Goal: Find specific page/section: Find specific page/section

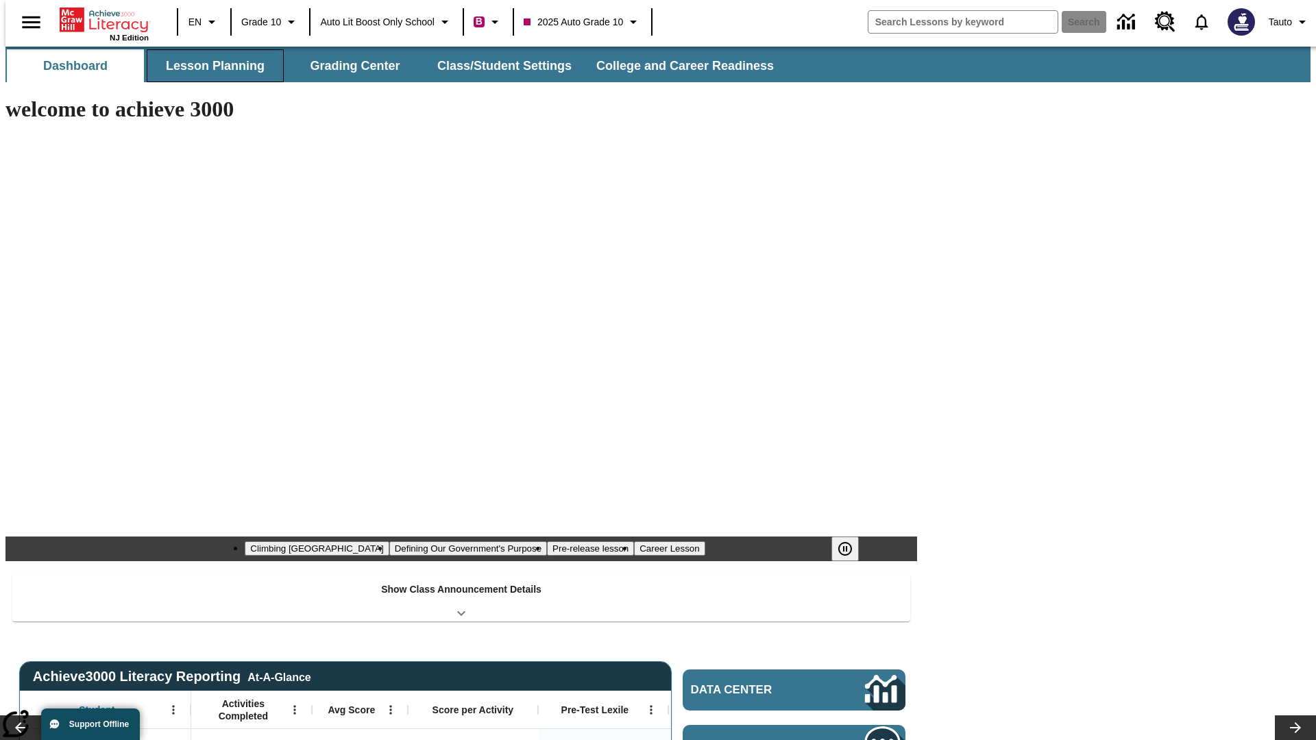
click at [210, 66] on button "Lesson Planning" at bounding box center [215, 65] width 137 height 33
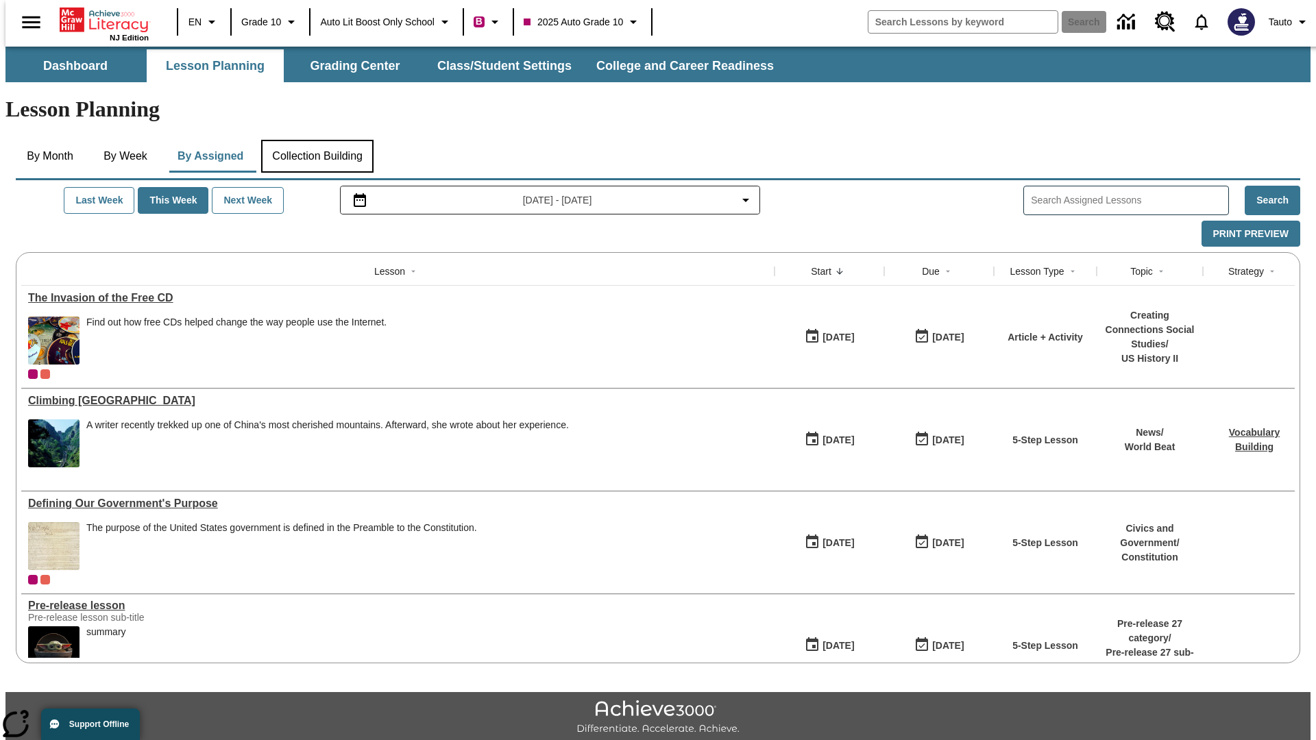
click at [317, 140] on button "Collection Building" at bounding box center [317, 156] width 112 height 33
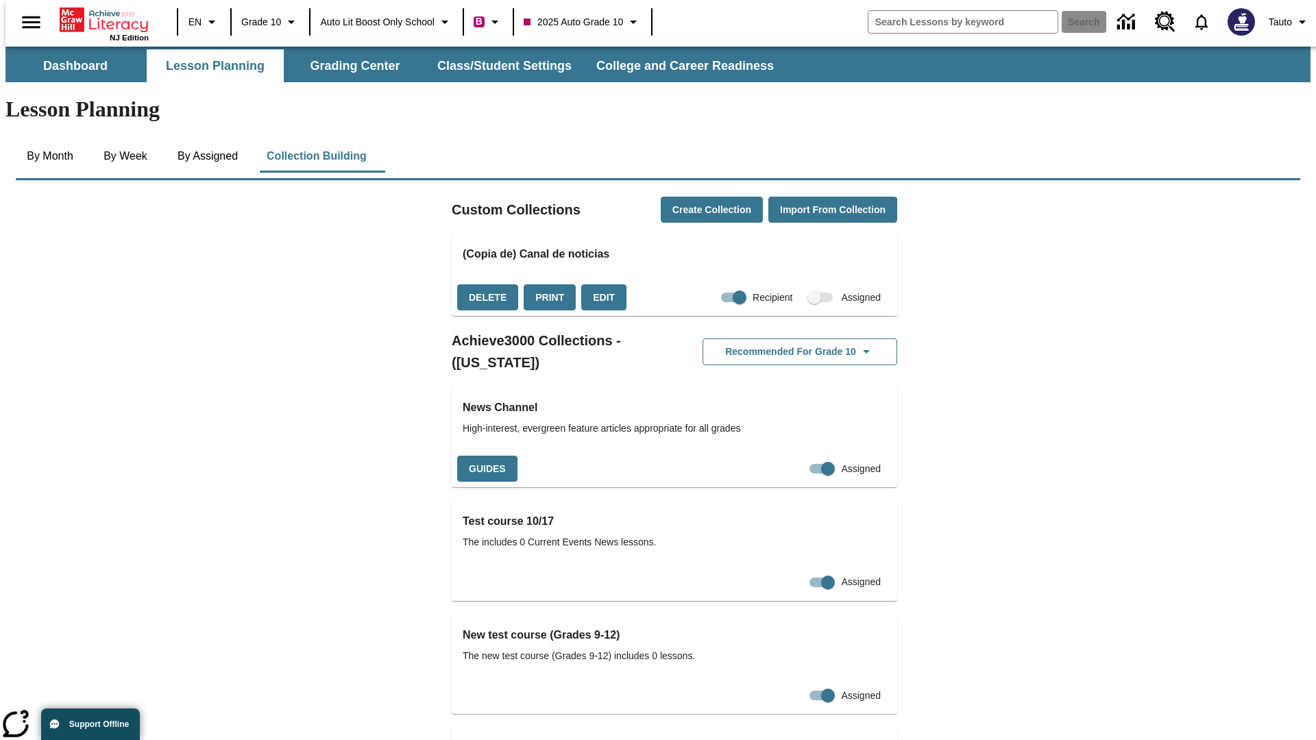
checkbox input "true"
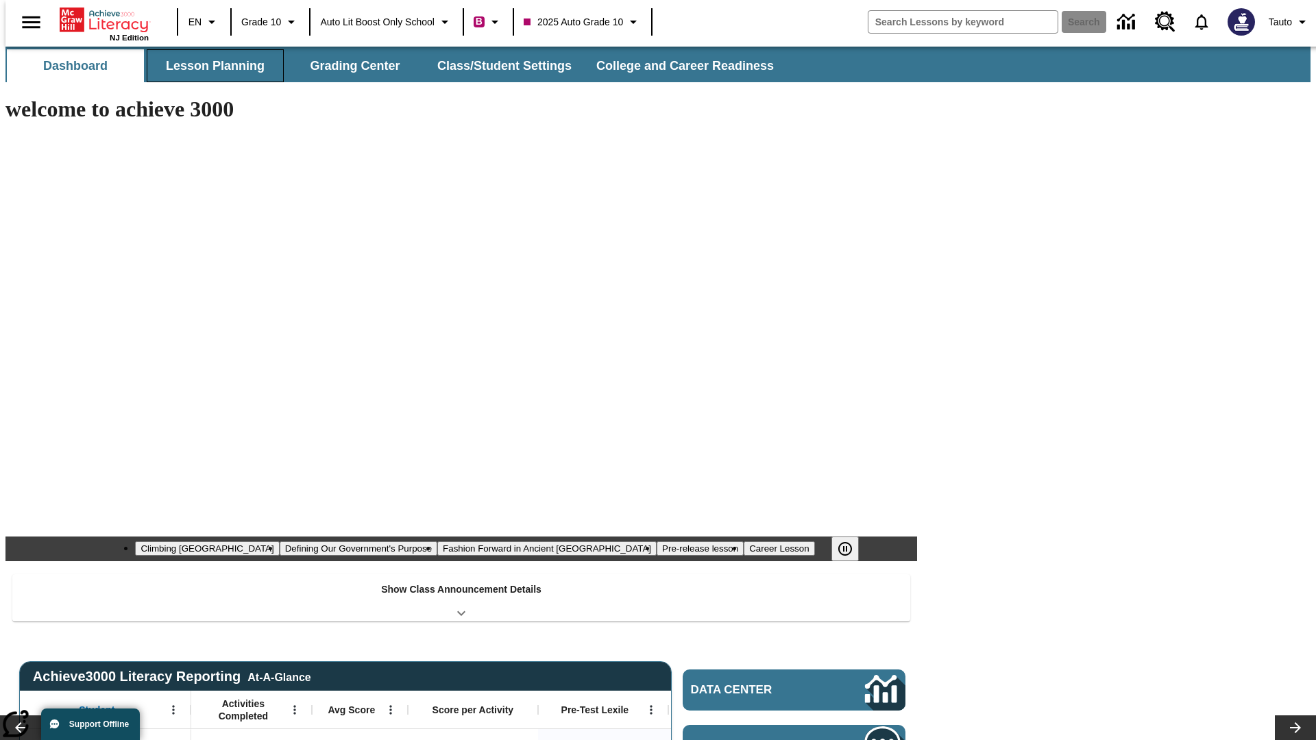
click at [210, 66] on button "Lesson Planning" at bounding box center [215, 65] width 137 height 33
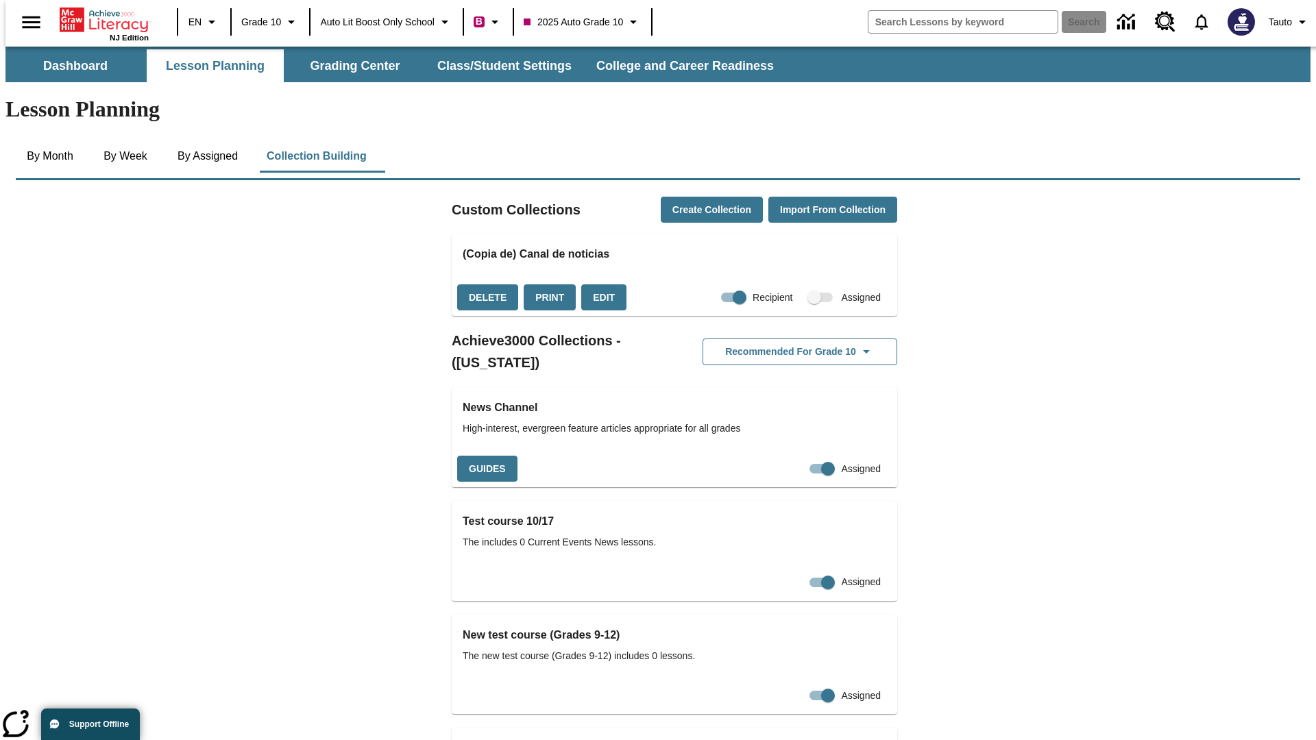
checkbox input "false"
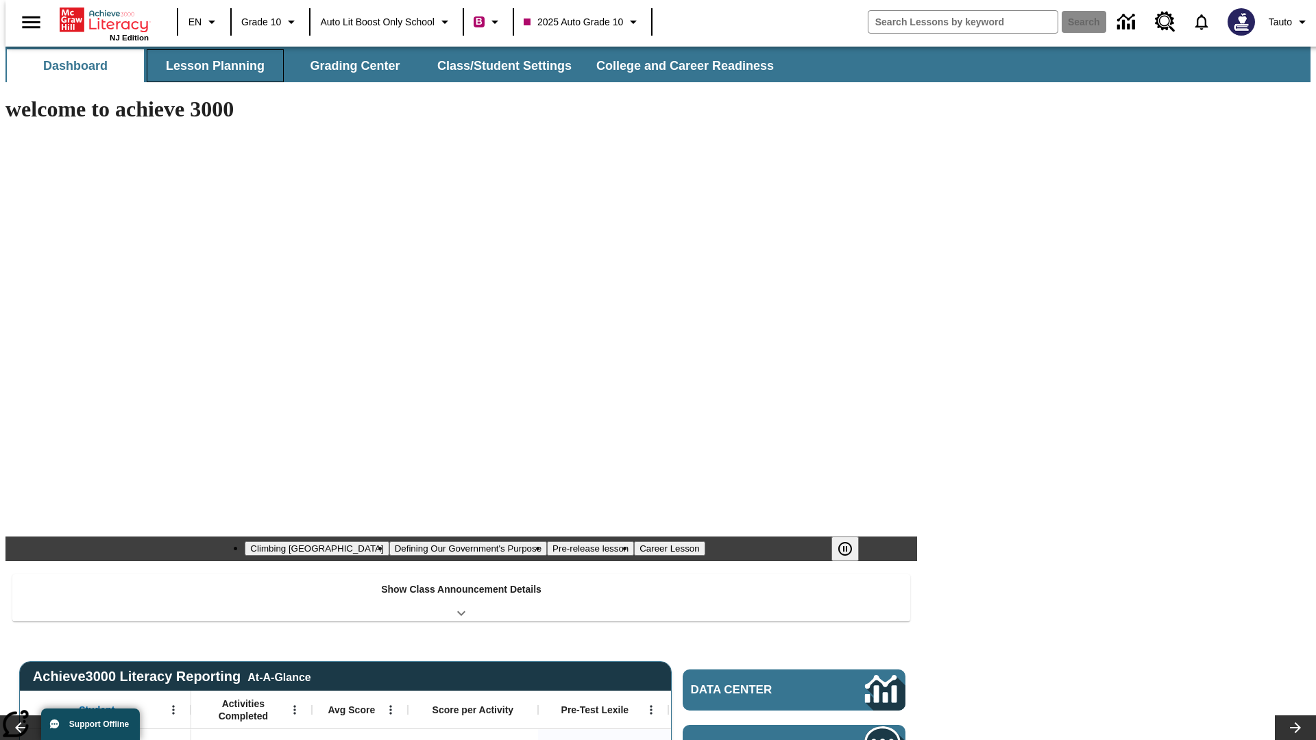
click at [210, 66] on button "Lesson Planning" at bounding box center [215, 65] width 137 height 33
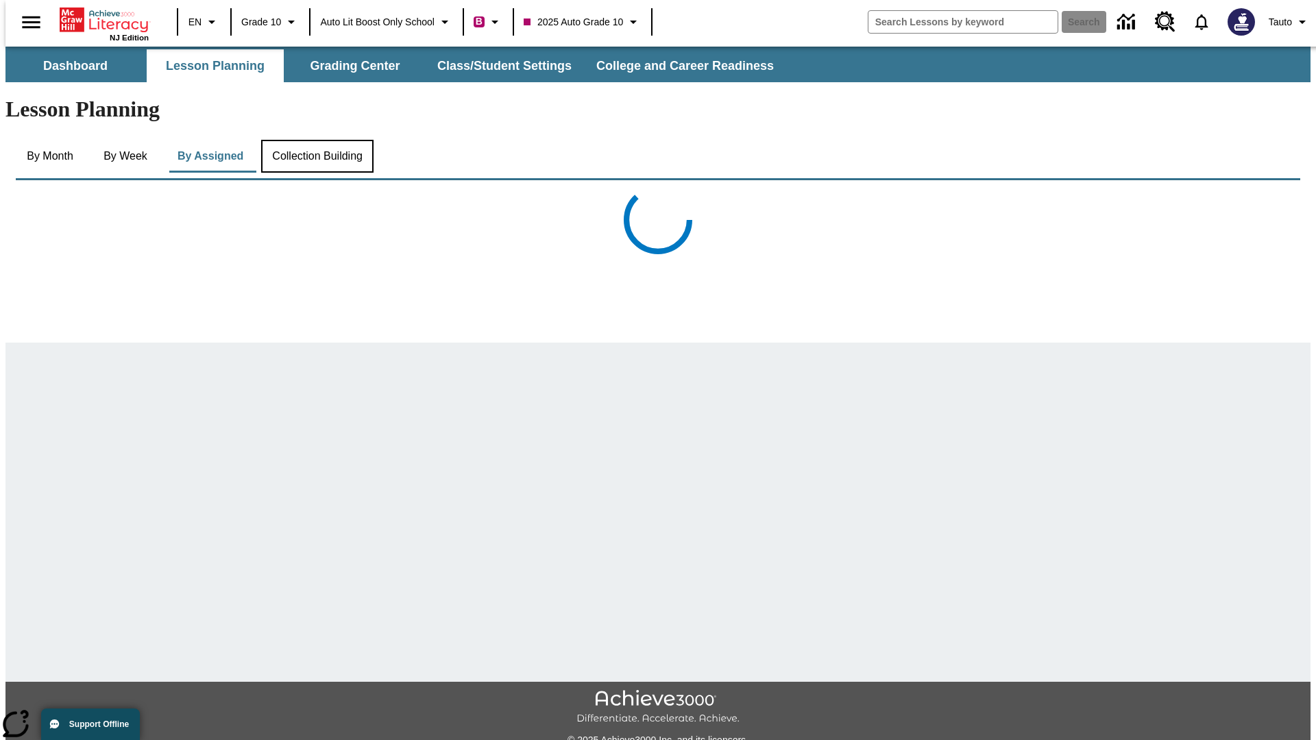
click at [317, 140] on button "Collection Building" at bounding box center [317, 156] width 112 height 33
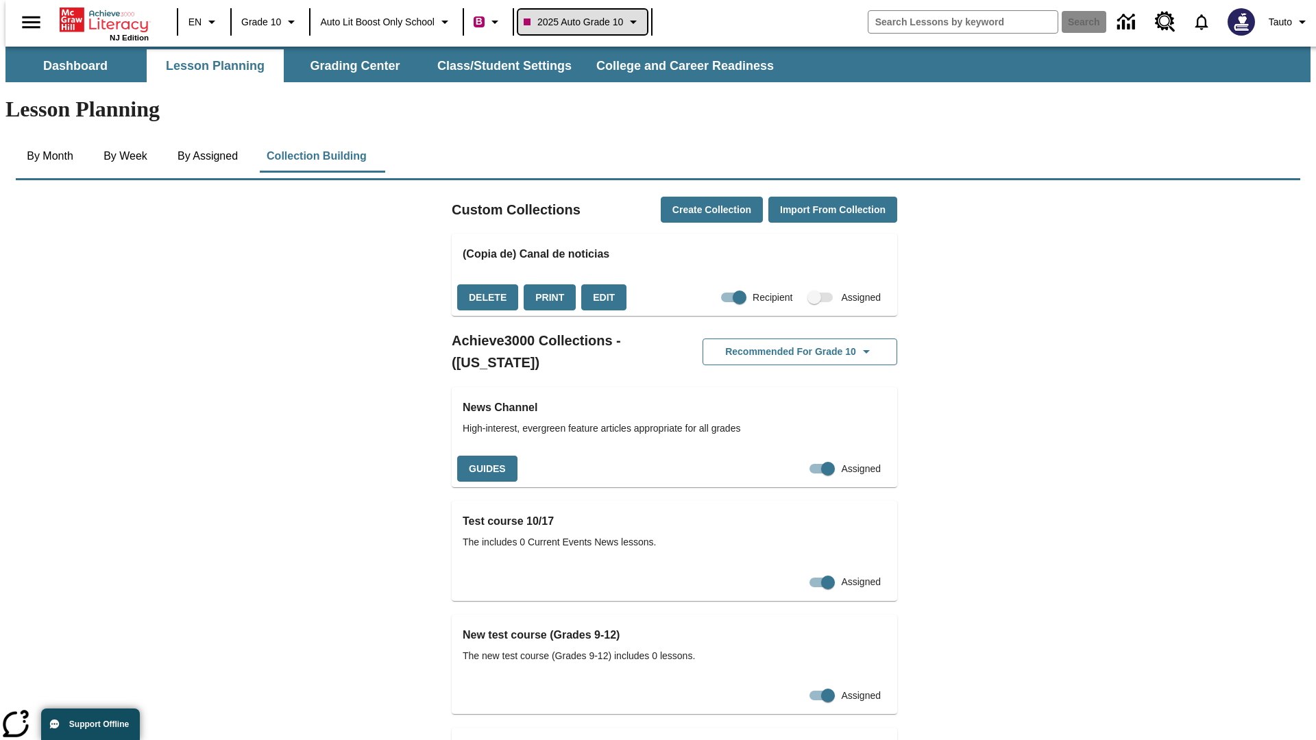
click at [587, 22] on span "2025 Auto Grade 10" at bounding box center [573, 22] width 99 height 14
